Goal: Navigation & Orientation: Find specific page/section

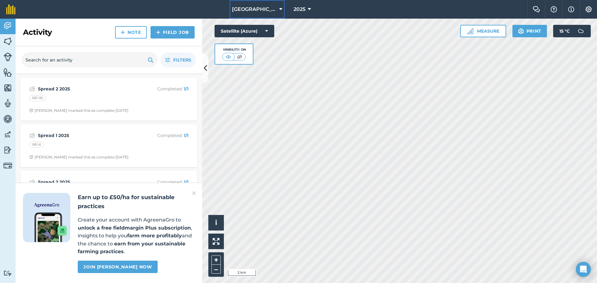
click at [275, 10] on span "Greenville Home Farm" at bounding box center [254, 9] width 45 height 7
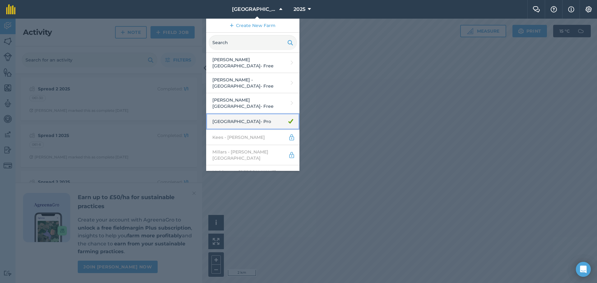
click at [240, 123] on link "Greenville Home Farm - Pro" at bounding box center [252, 121] width 93 height 16
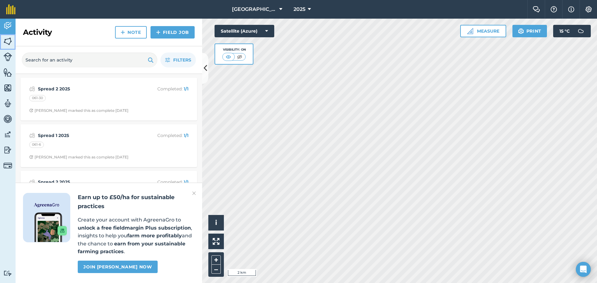
click at [5, 37] on img at bounding box center [7, 41] width 9 height 9
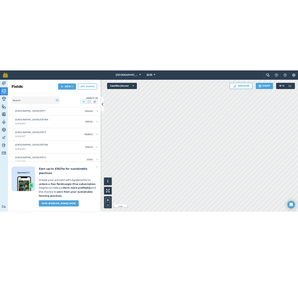
scroll to position [2472, 0]
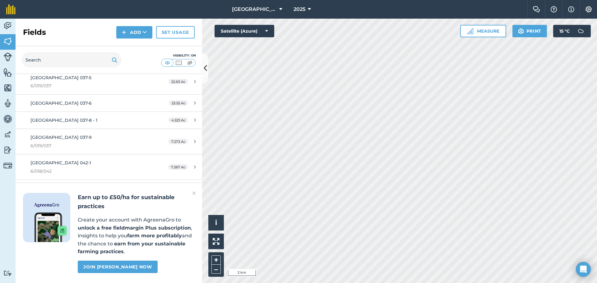
click at [194, 191] on img at bounding box center [194, 193] width 4 height 7
